Goal: Obtain resource: Download file/media

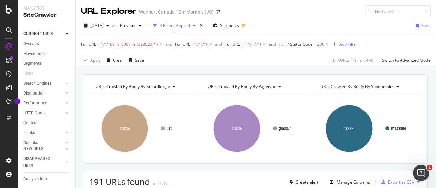
click at [249, 45] on span "^.*/fr/.*$" at bounding box center [252, 44] width 17 height 10
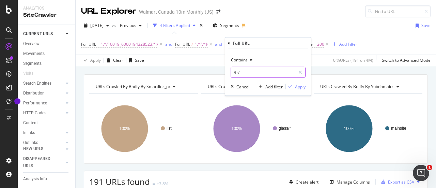
click at [239, 72] on input "/fr/" at bounding box center [263, 72] width 64 height 11
type input "/en/"
click at [296, 86] on div "Apply" at bounding box center [300, 86] width 11 height 6
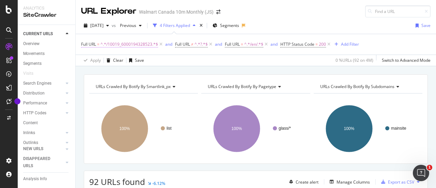
click at [148, 42] on span "^.*/10019_6000194328523.*$" at bounding box center [129, 44] width 58 height 10
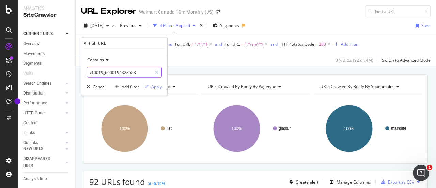
click at [144, 73] on input "/10019_6000194328523" at bounding box center [119, 72] width 64 height 11
paste input "02_20028"
type input "/10002_20028"
click at [158, 88] on div "Apply" at bounding box center [156, 86] width 11 height 6
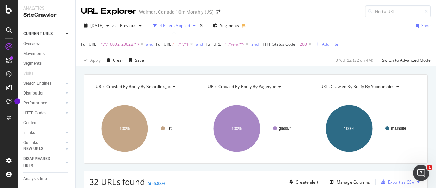
click at [173, 43] on span "≠" at bounding box center [173, 44] width 2 height 6
click at [251, 63] on div "Apply Clear Save 0 % URLs ( 32 on 4M ) Switch to Advanced Mode" at bounding box center [256, 59] width 360 height 11
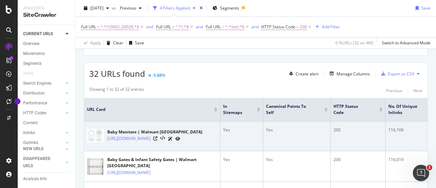
scroll to position [101, 0]
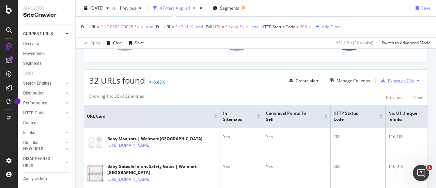
click at [391, 76] on div "Export as CSV" at bounding box center [396, 80] width 36 height 10
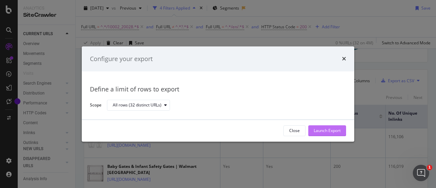
click at [335, 130] on div "Launch Export" at bounding box center [327, 131] width 27 height 6
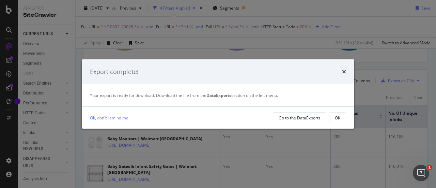
drag, startPoint x: 283, startPoint y: 119, endPoint x: 255, endPoint y: 116, distance: 27.4
click at [255, 116] on div "Ok, don't remind me" at bounding box center [178, 117] width 177 height 7
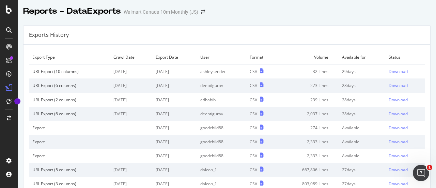
click at [377, 17] on div at bounding box center [227, 18] width 418 height 3
click at [390, 69] on div "Download" at bounding box center [398, 71] width 19 height 6
